Goal: Information Seeking & Learning: Check status

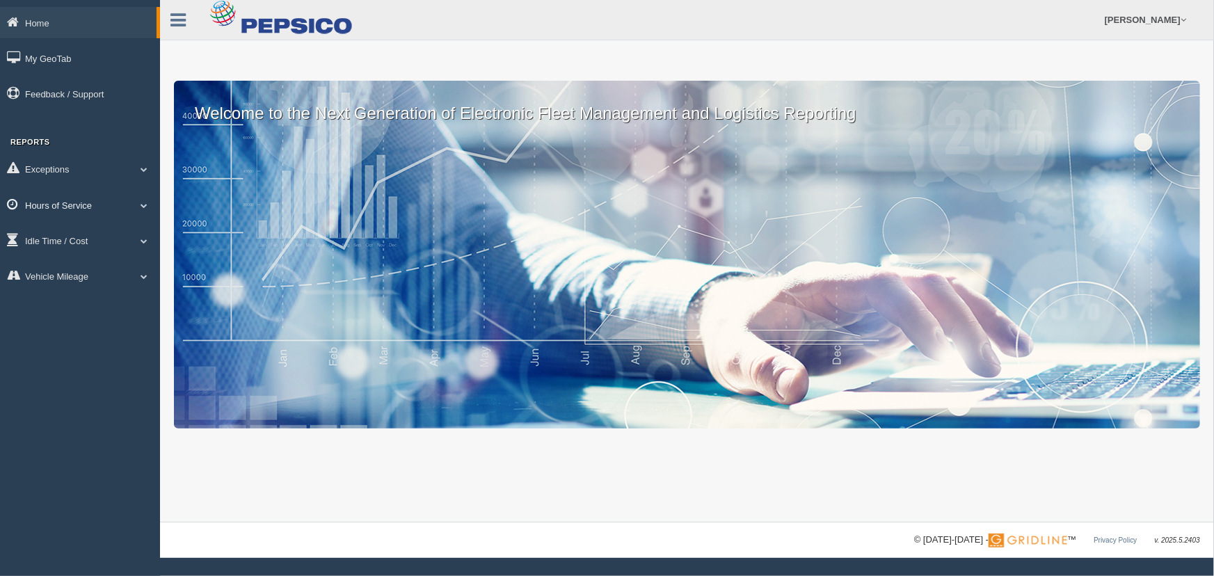
click at [133, 209] on link "Hours of Service" at bounding box center [80, 204] width 160 height 31
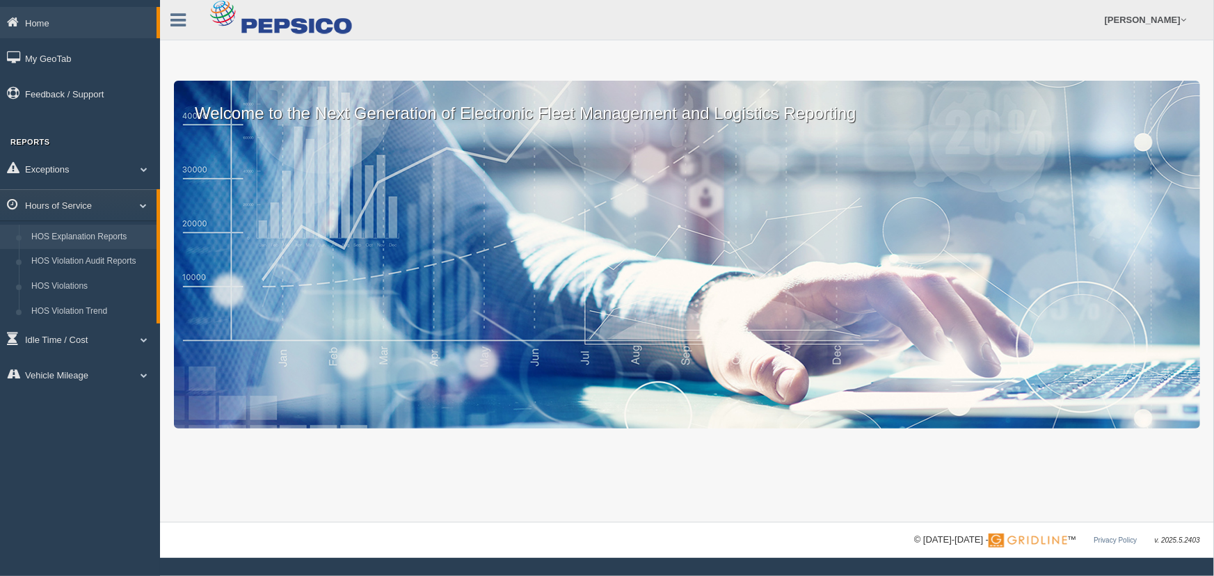
click at [125, 236] on link "HOS Explanation Reports" at bounding box center [90, 237] width 131 height 25
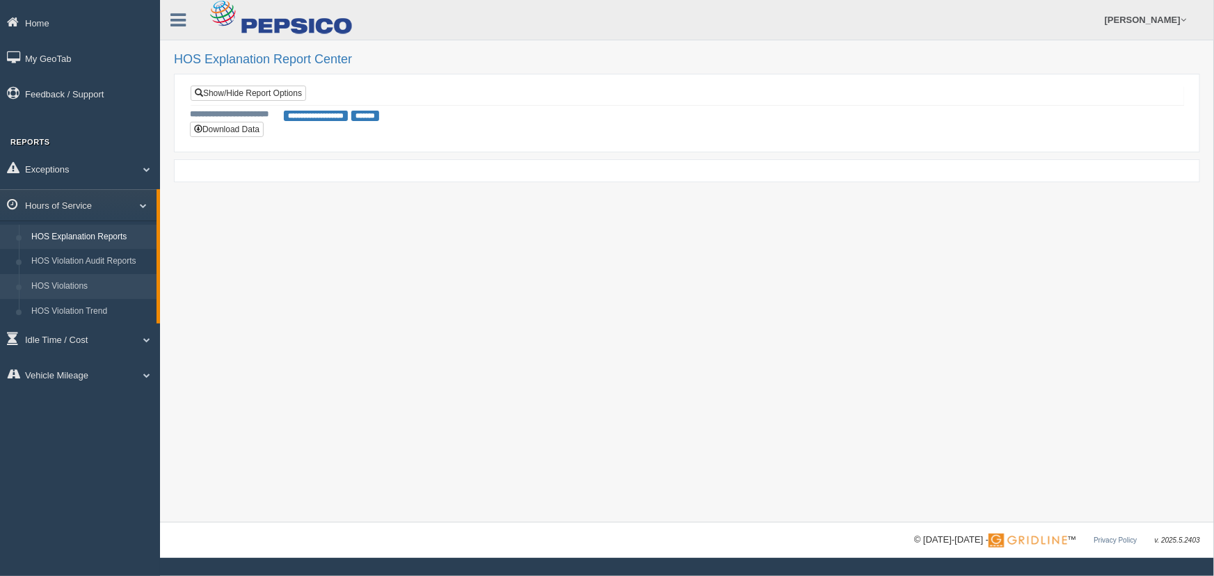
click at [101, 281] on link "HOS Violations" at bounding box center [90, 286] width 131 height 25
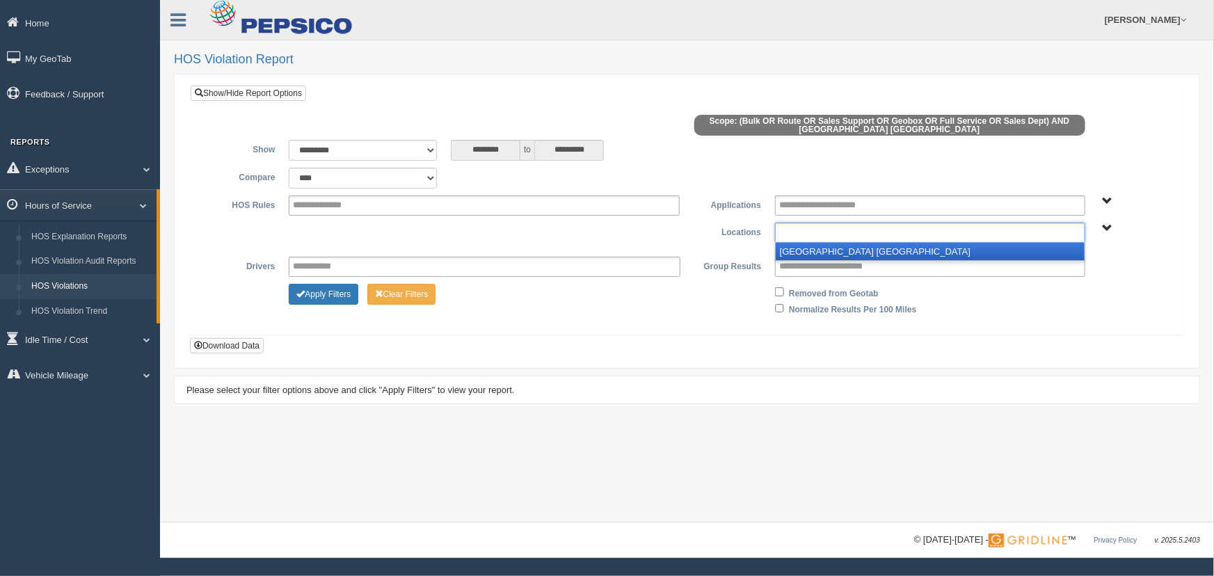
click at [801, 232] on input "text" at bounding box center [827, 232] width 96 height 17
click at [805, 252] on li "[GEOGRAPHIC_DATA] [GEOGRAPHIC_DATA]" at bounding box center [929, 251] width 309 height 17
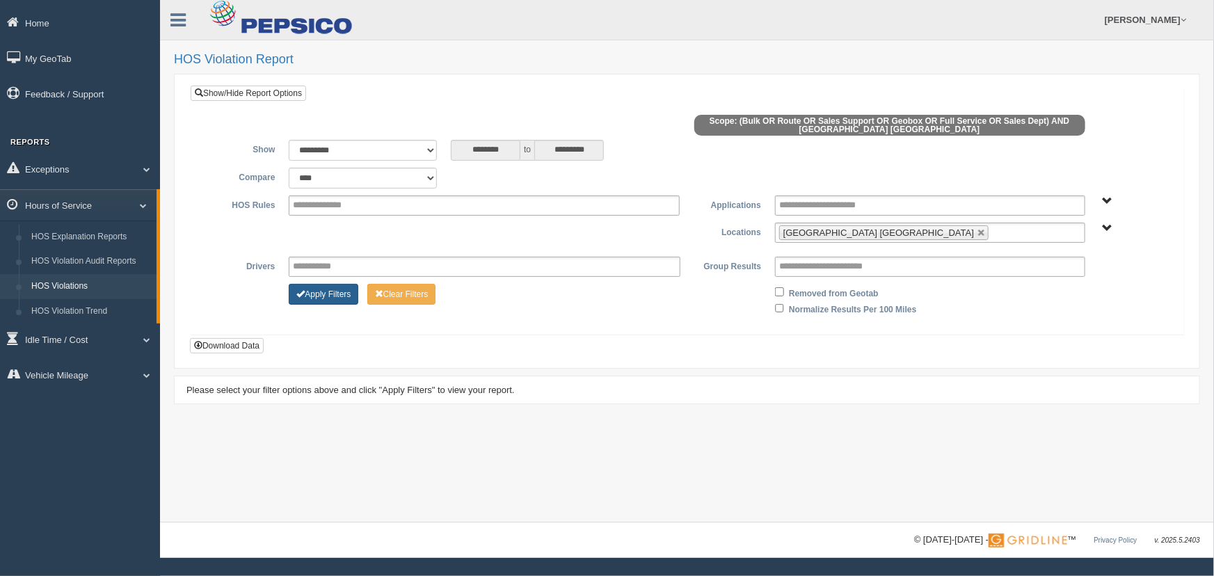
click at [331, 298] on button "Apply Filters" at bounding box center [324, 294] width 70 height 21
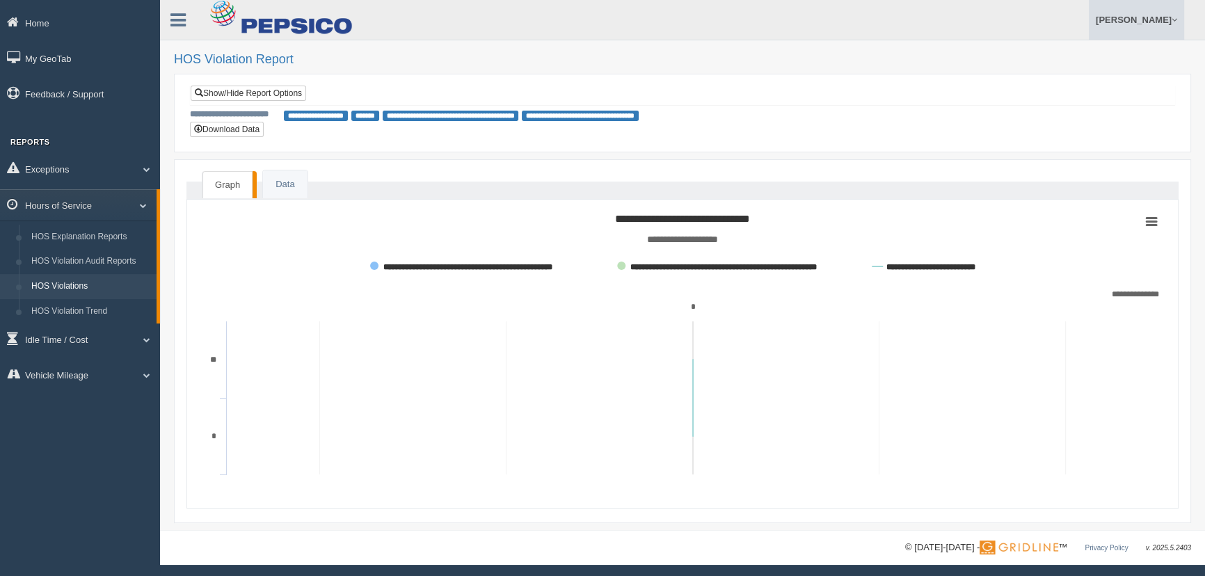
click at [1162, 18] on link "[PERSON_NAME]" at bounding box center [1135, 20] width 95 height 40
click at [1093, 78] on link "Log Off" at bounding box center [1107, 83] width 152 height 29
